Goal: Find specific page/section

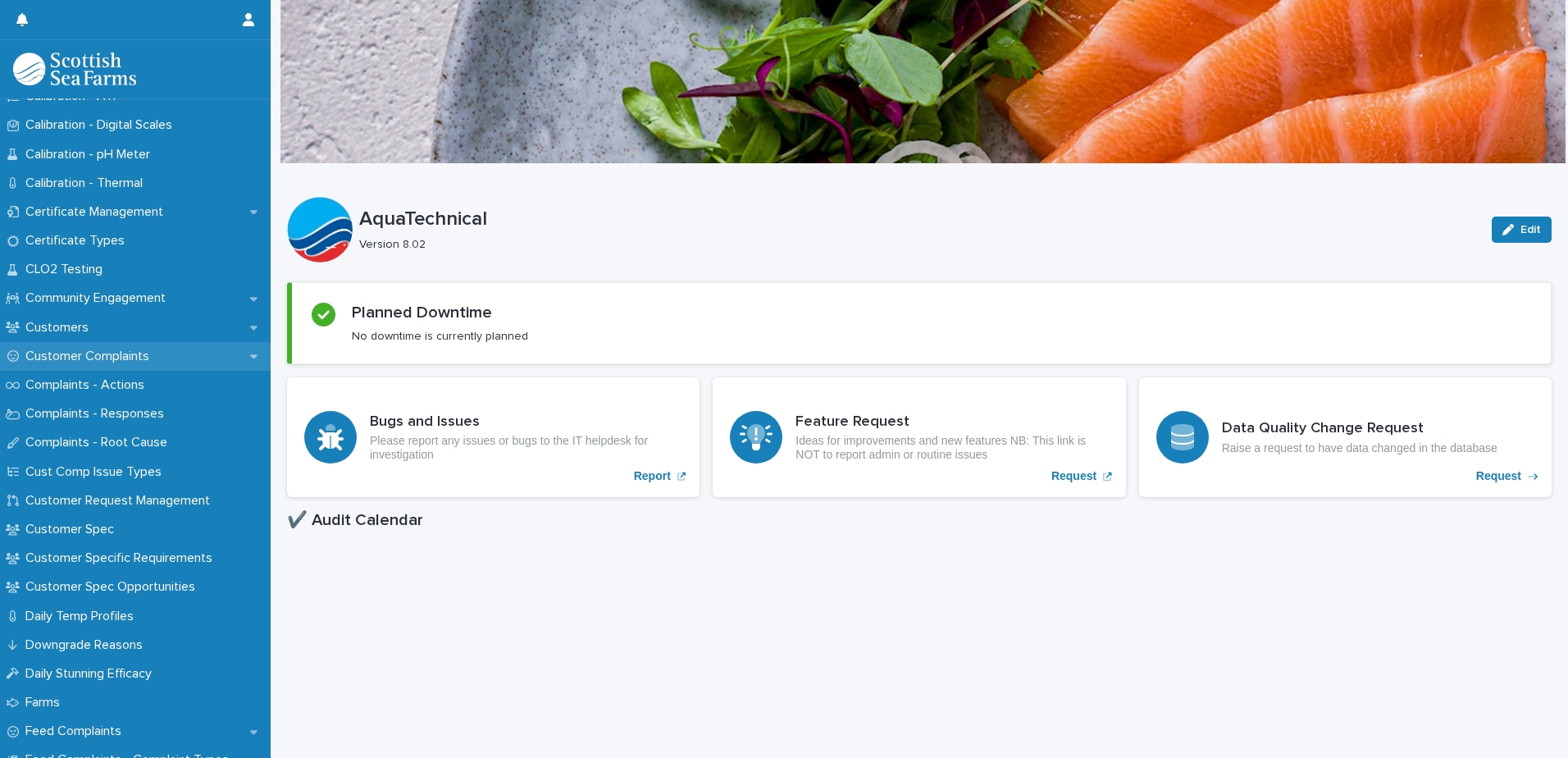
scroll to position [657, 0]
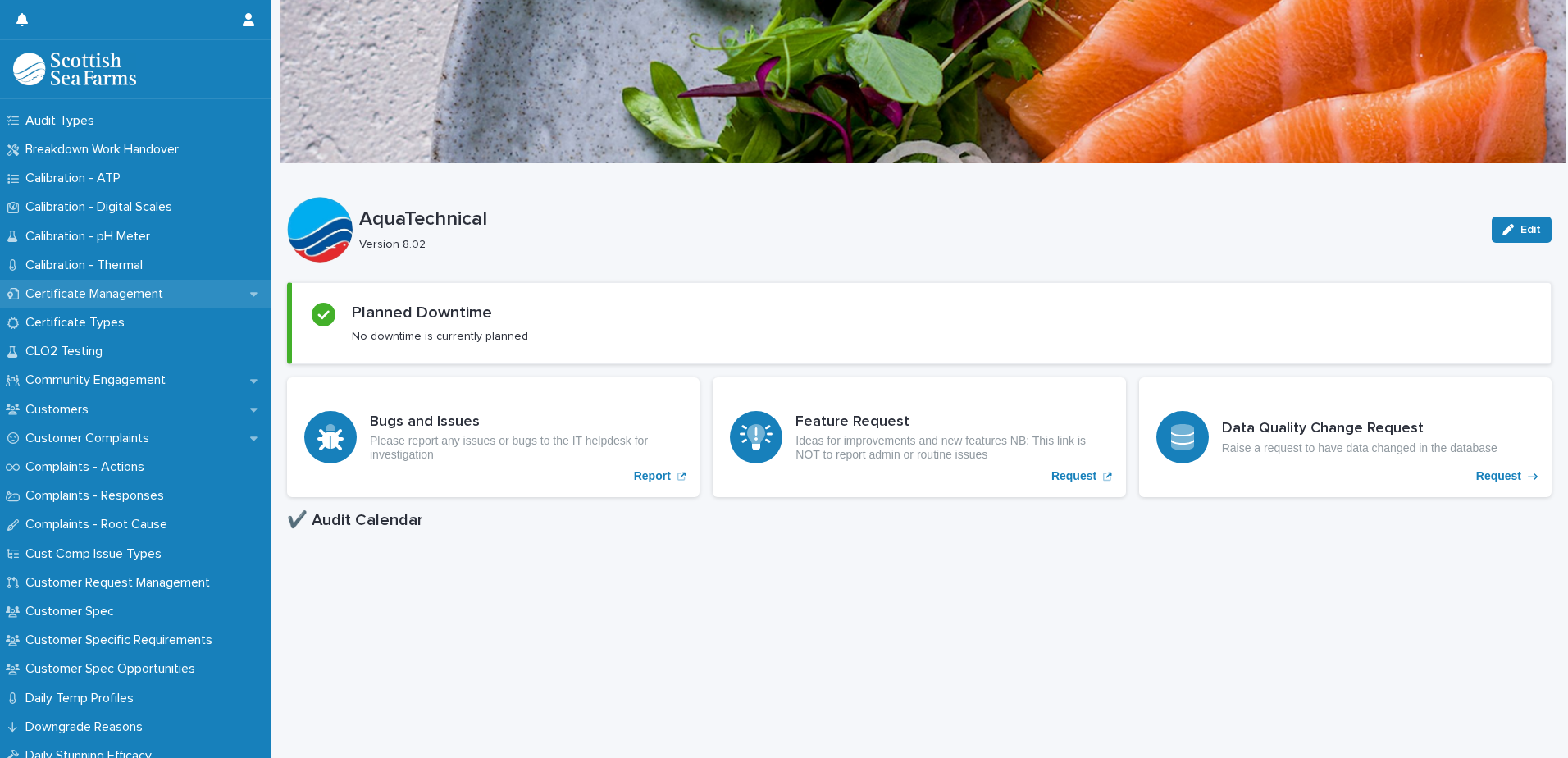
click at [145, 287] on p "Certificate Management" at bounding box center [98, 295] width 157 height 16
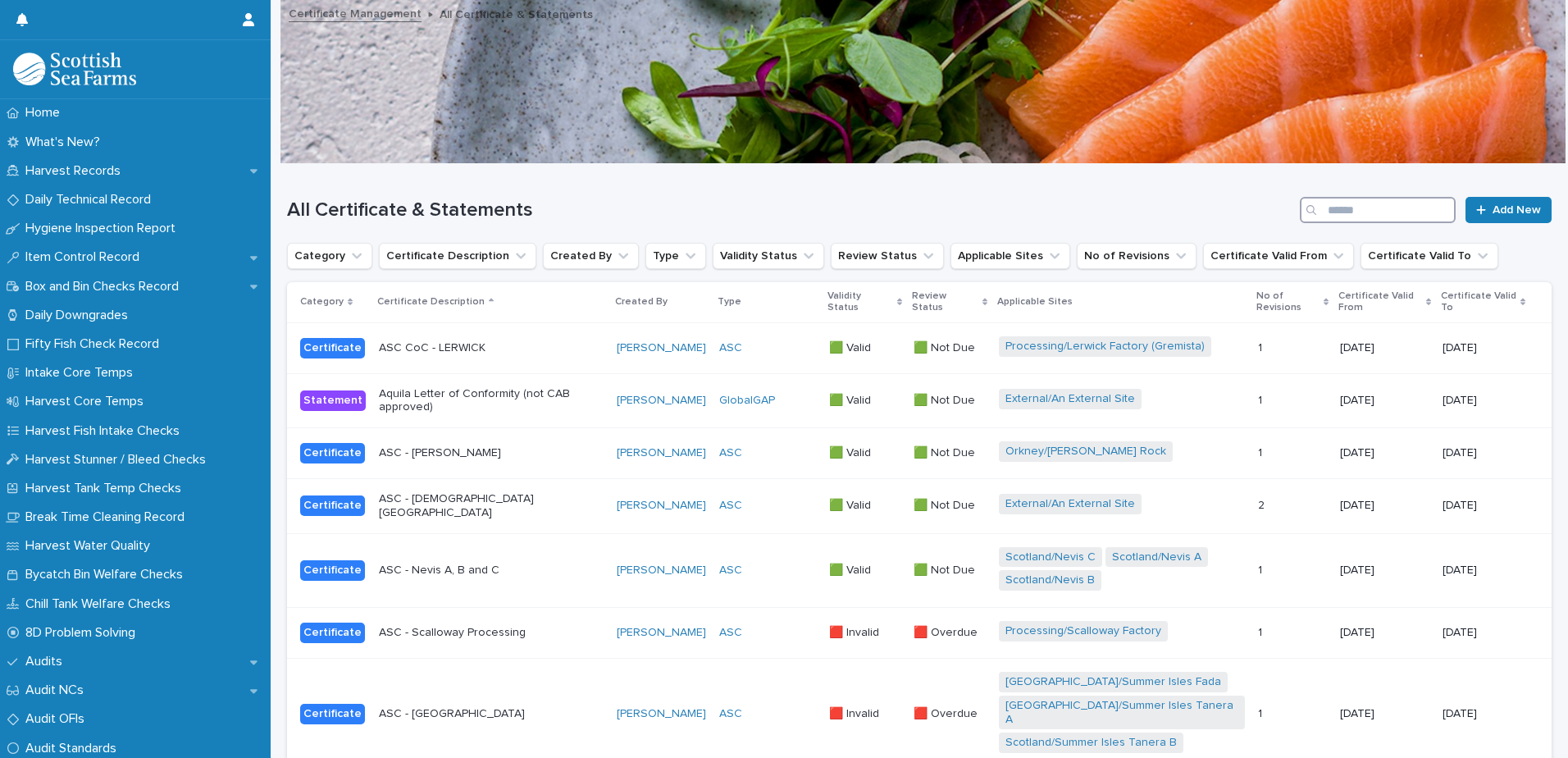
click at [1384, 212] on input "Search" at bounding box center [1377, 210] width 156 height 26
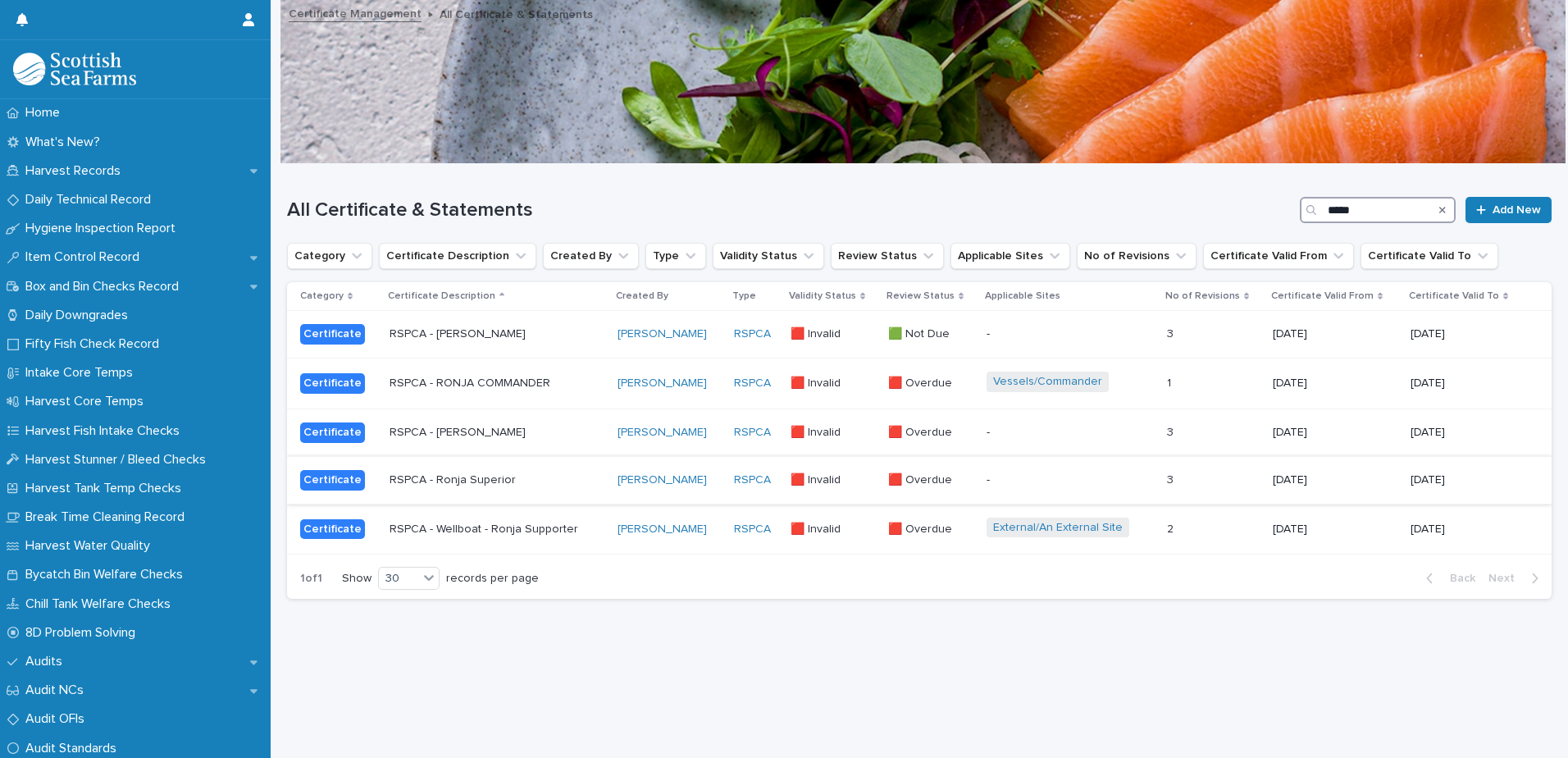
type input "*****"
click at [593, 481] on p "RSPCA - Ronja Superior" at bounding box center [497, 480] width 215 height 14
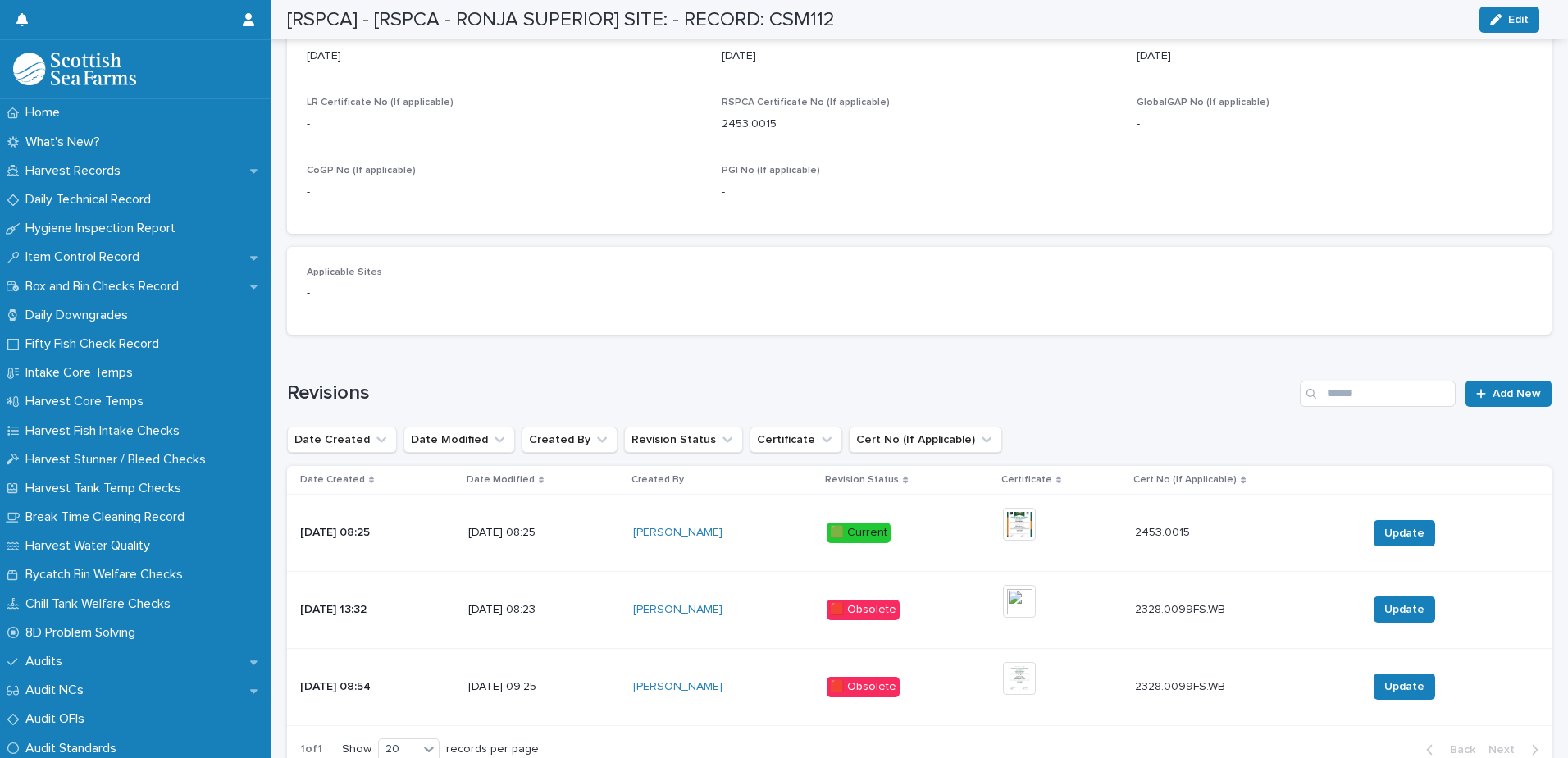
scroll to position [820, 0]
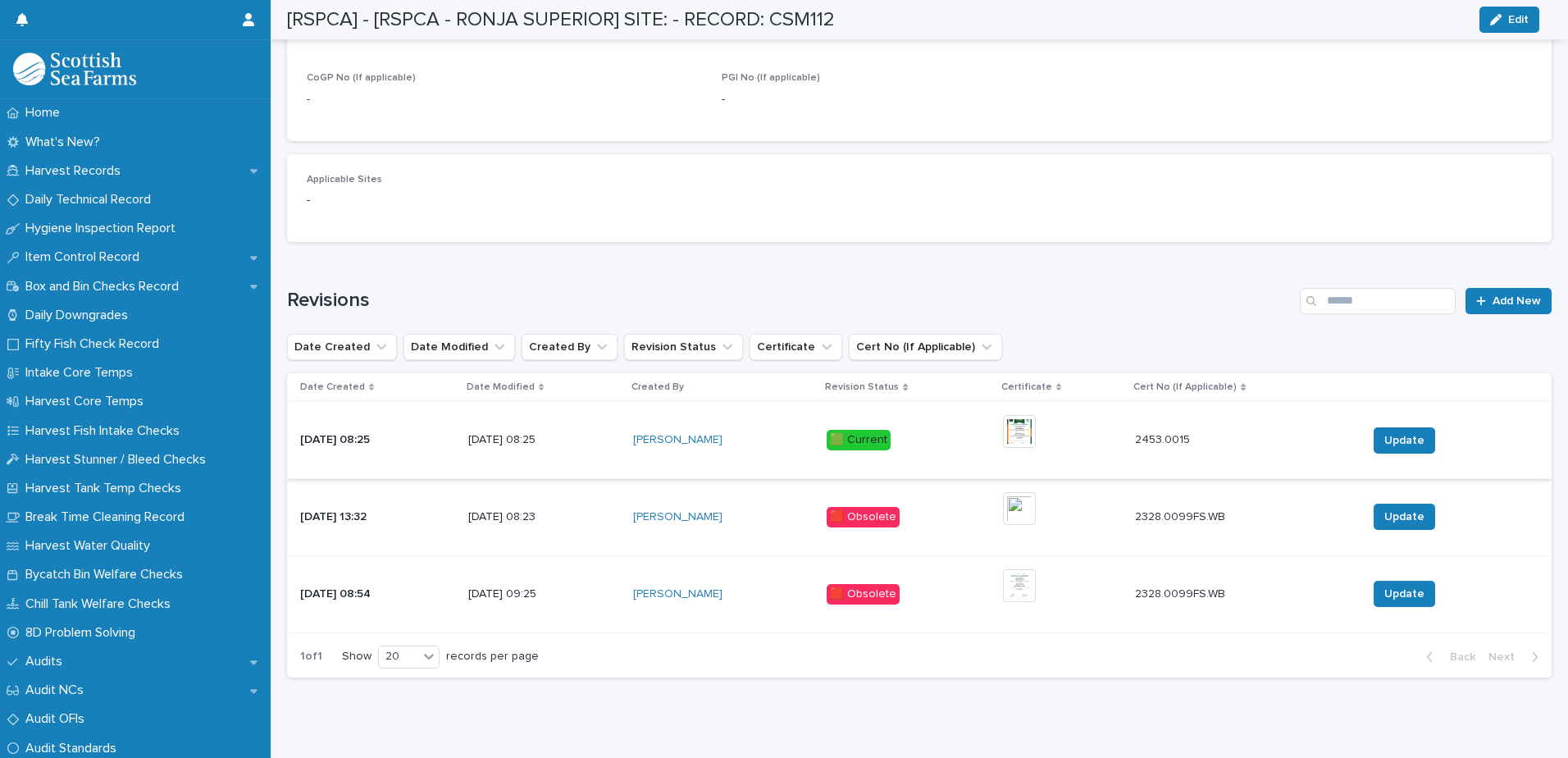
click at [1036, 428] on img at bounding box center [1020, 432] width 33 height 33
click at [1028, 429] on img at bounding box center [1020, 432] width 33 height 33
